Goal: Information Seeking & Learning: Learn about a topic

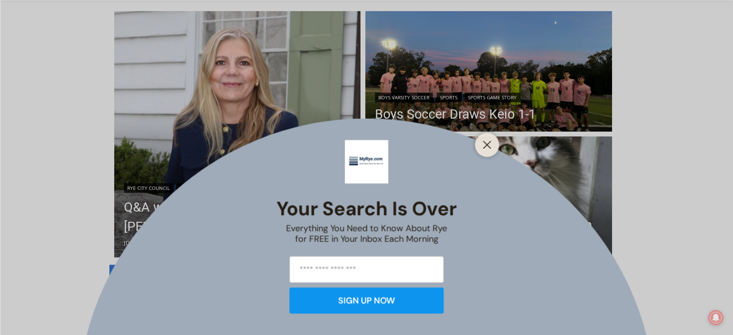
scroll to position [241, 0]
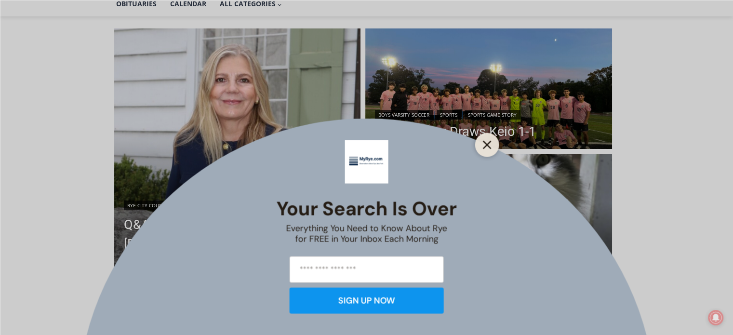
click at [486, 147] on icon "Close" at bounding box center [487, 144] width 9 height 9
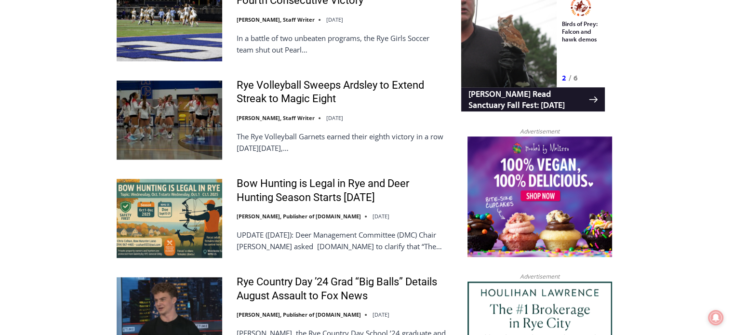
scroll to position [964, 0]
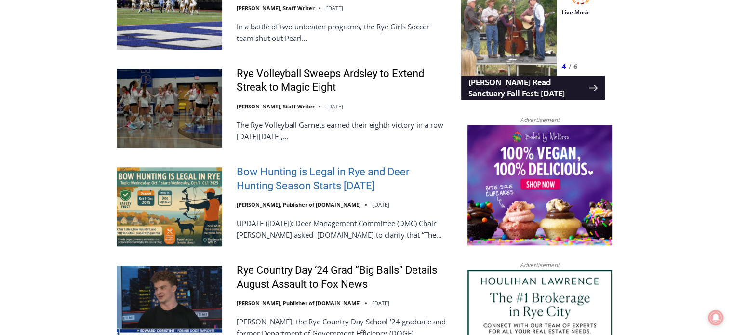
click at [362, 171] on link "Bow Hunting is Legal in Rye and Deer Hunting Season Starts October 1st" at bounding box center [343, 178] width 212 height 27
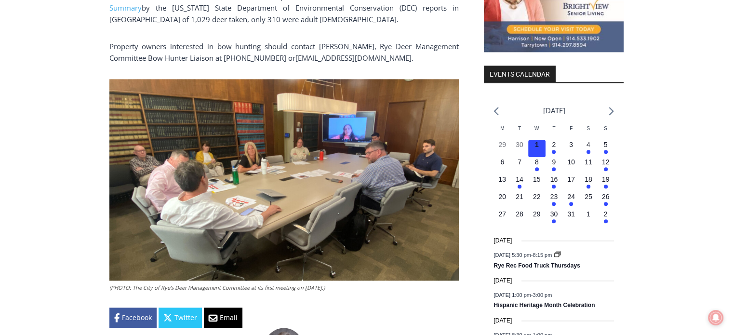
scroll to position [1090, 0]
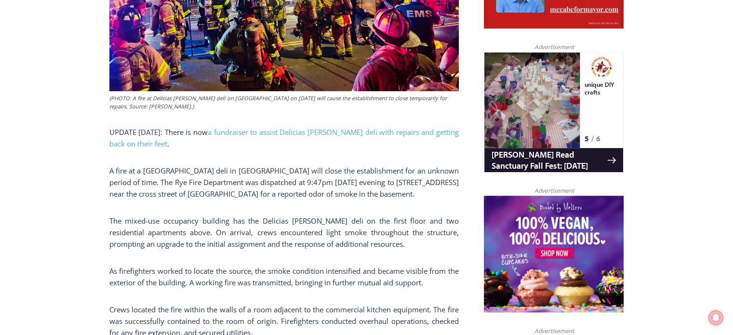
scroll to position [607, 0]
